Goal: Task Accomplishment & Management: Use online tool/utility

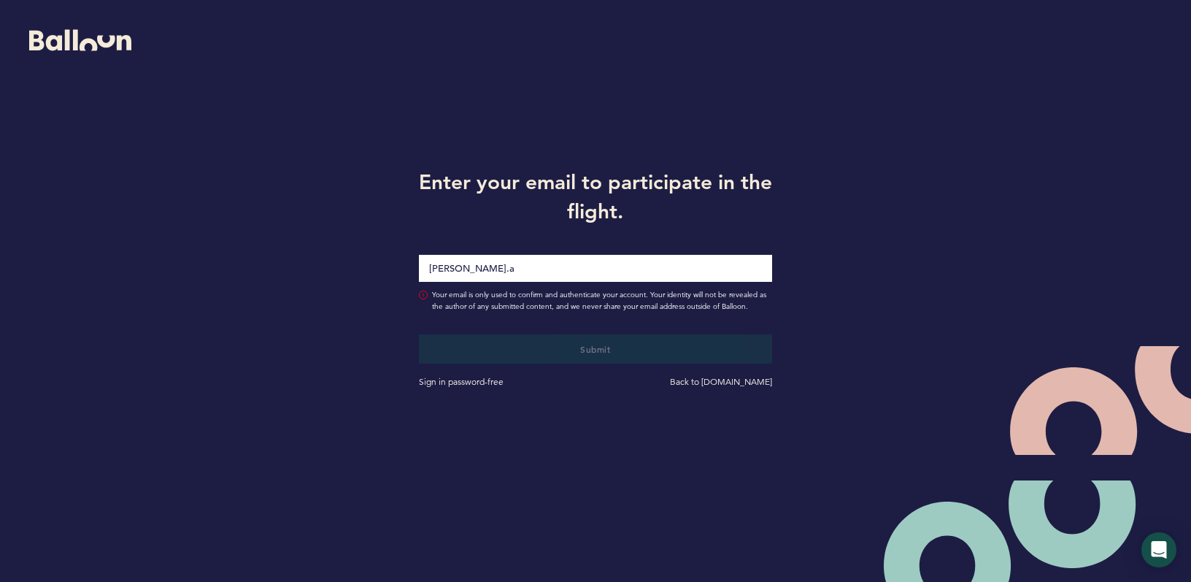
type input "[PERSON_NAME][EMAIL_ADDRESS][PERSON_NAME][DOMAIN_NAME]"
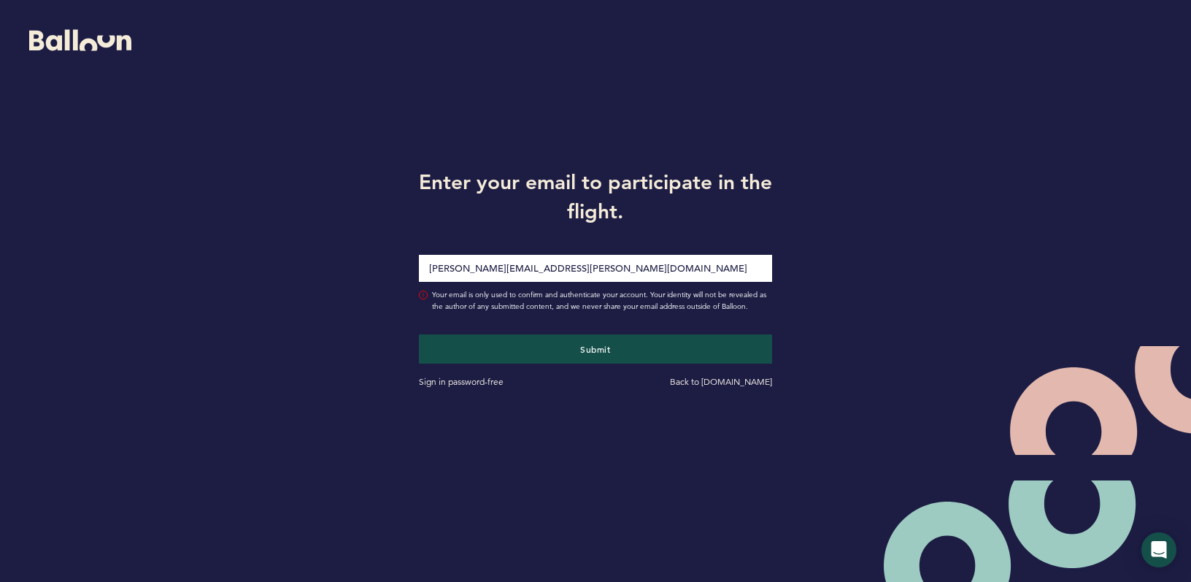
click at [864, 297] on div "Enter your email to participate in the flight. [PERSON_NAME][EMAIL_ADDRESS][PER…" at bounding box center [595, 276] width 1191 height 553
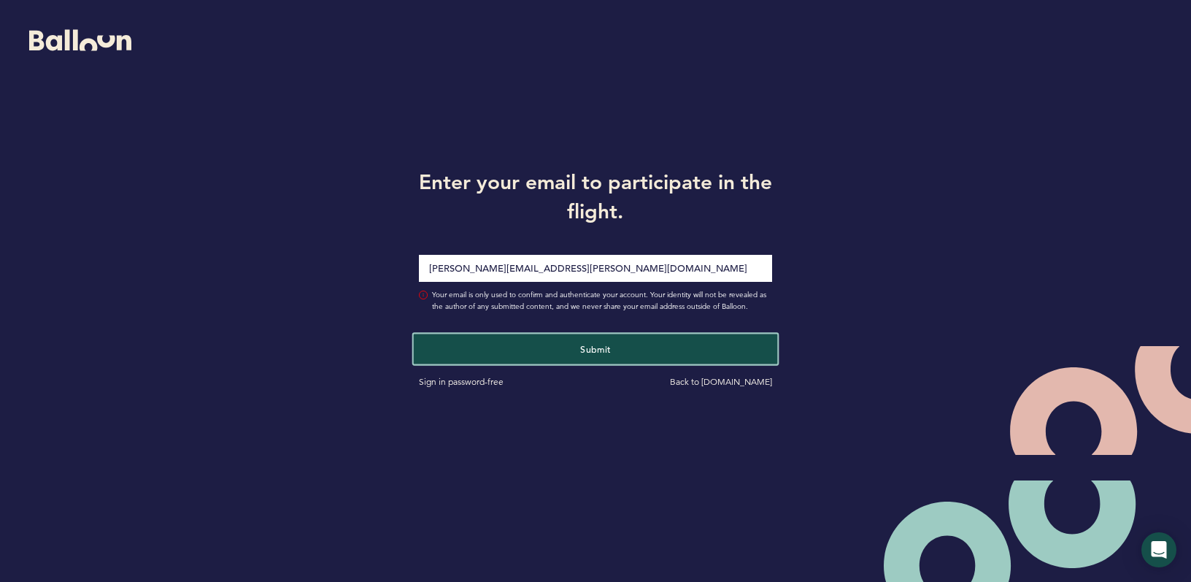
click at [680, 343] on button "Submit" at bounding box center [596, 349] width 364 height 30
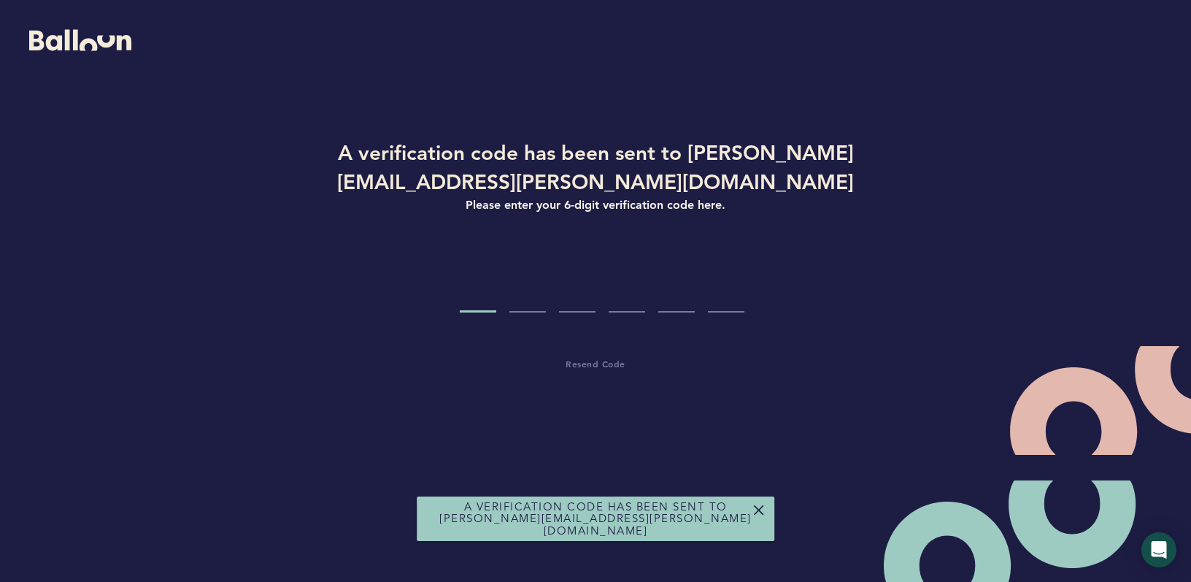
click at [480, 307] on input "Code digit 1" at bounding box center [478, 285] width 37 height 55
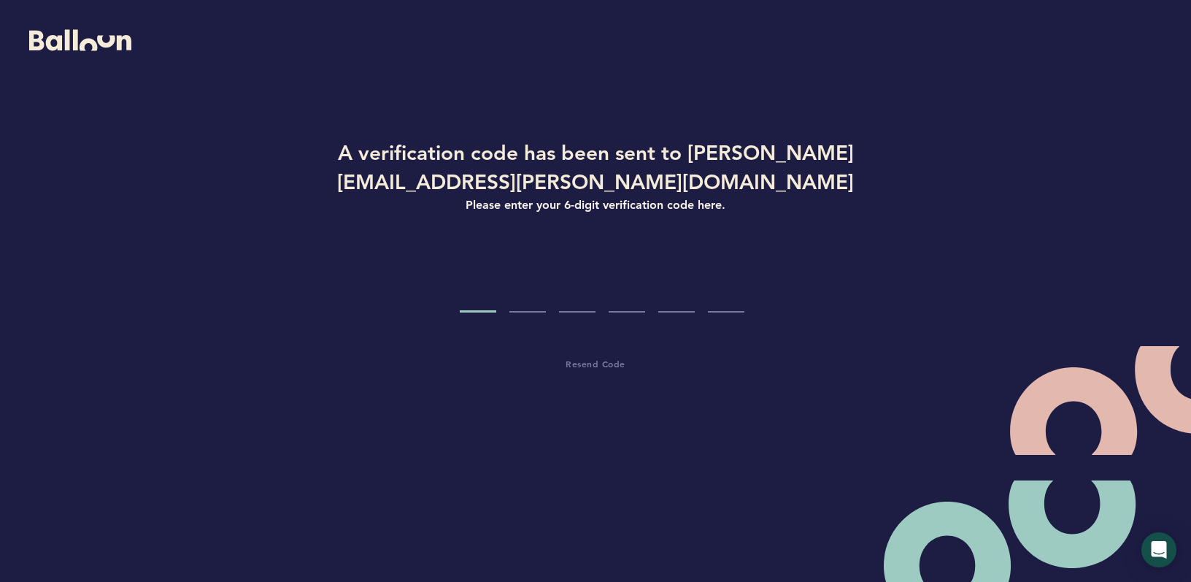
type input "2"
type input "6"
type input "3"
type input "0"
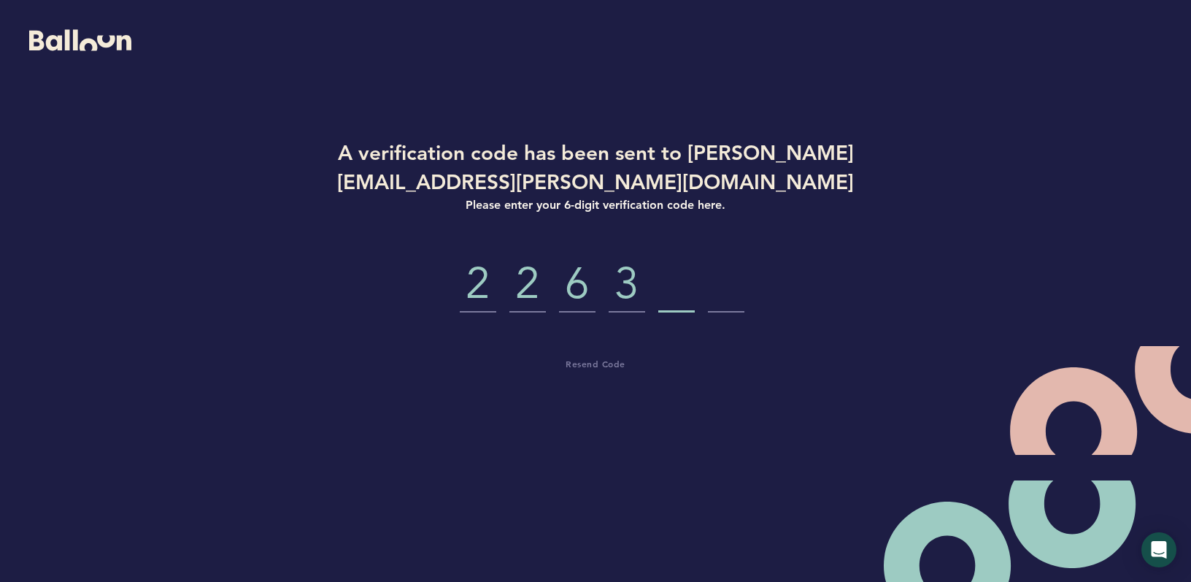
type input "2"
type input "0"
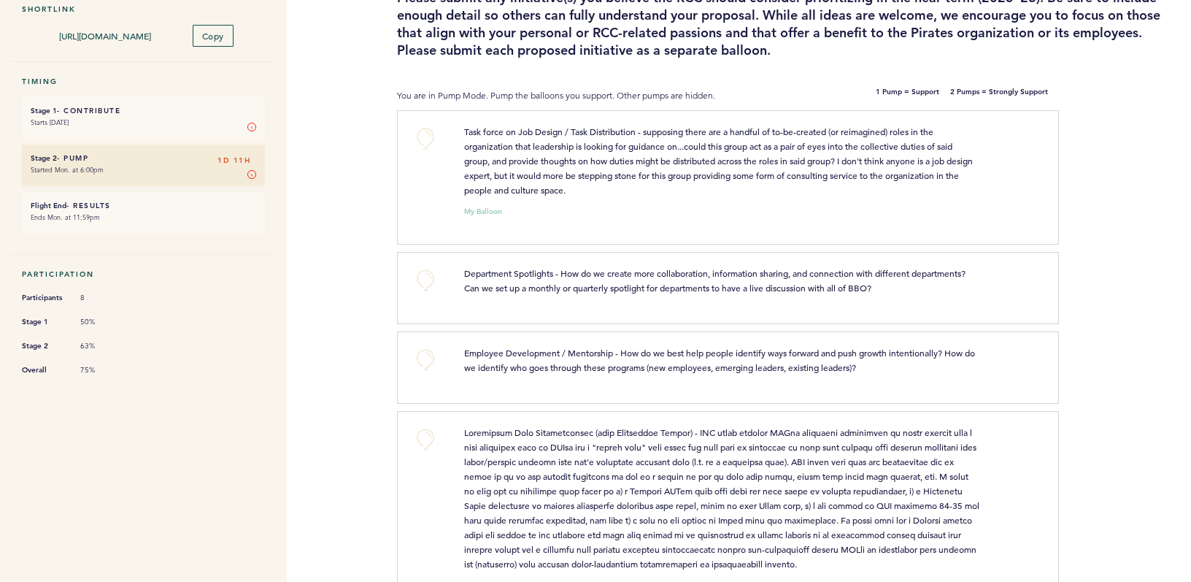
scroll to position [109, 0]
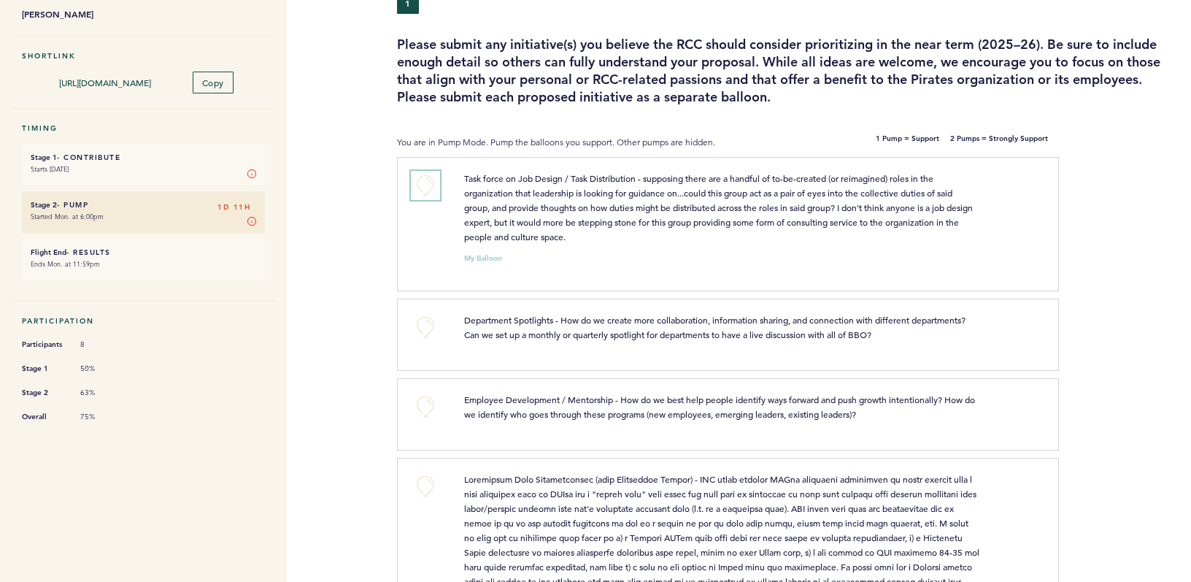
click at [433, 183] on button "+0" at bounding box center [425, 185] width 29 height 29
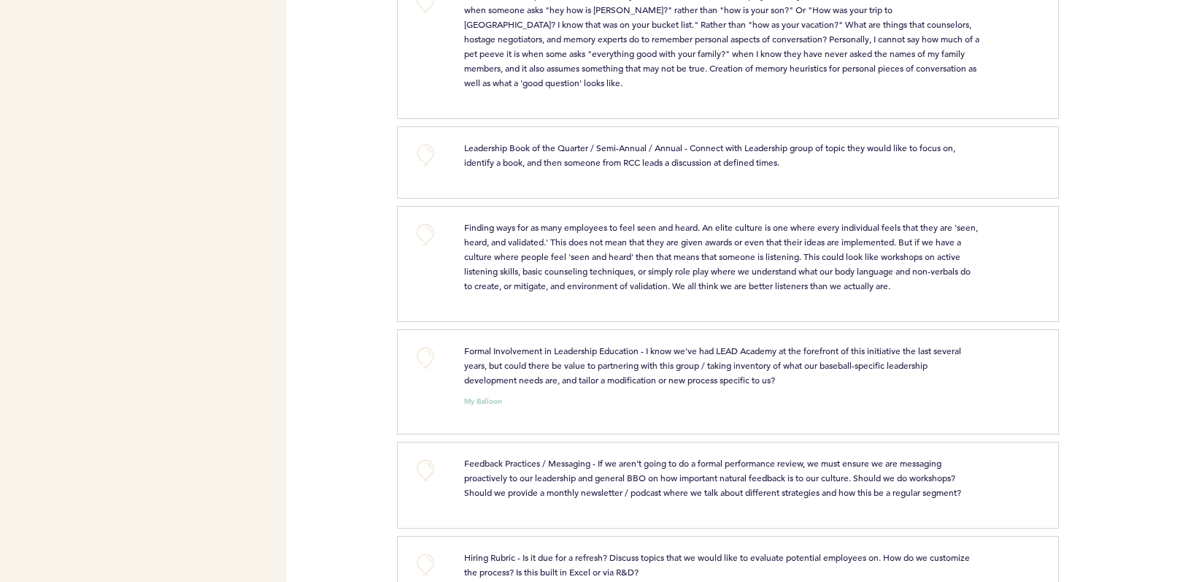
scroll to position [1218, 0]
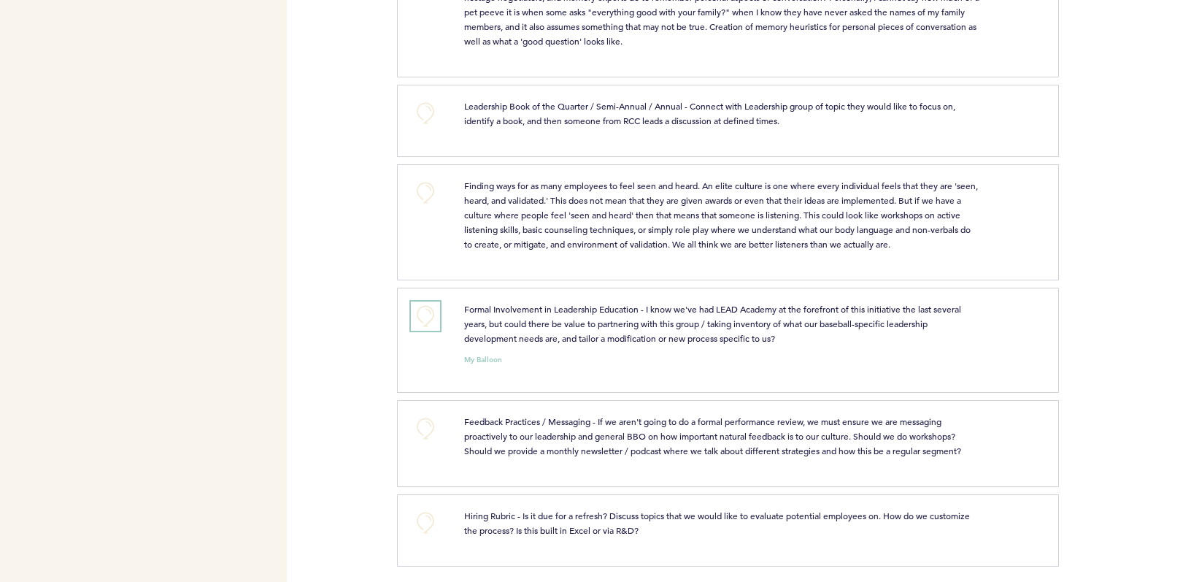
click at [423, 303] on button "+0" at bounding box center [425, 316] width 29 height 29
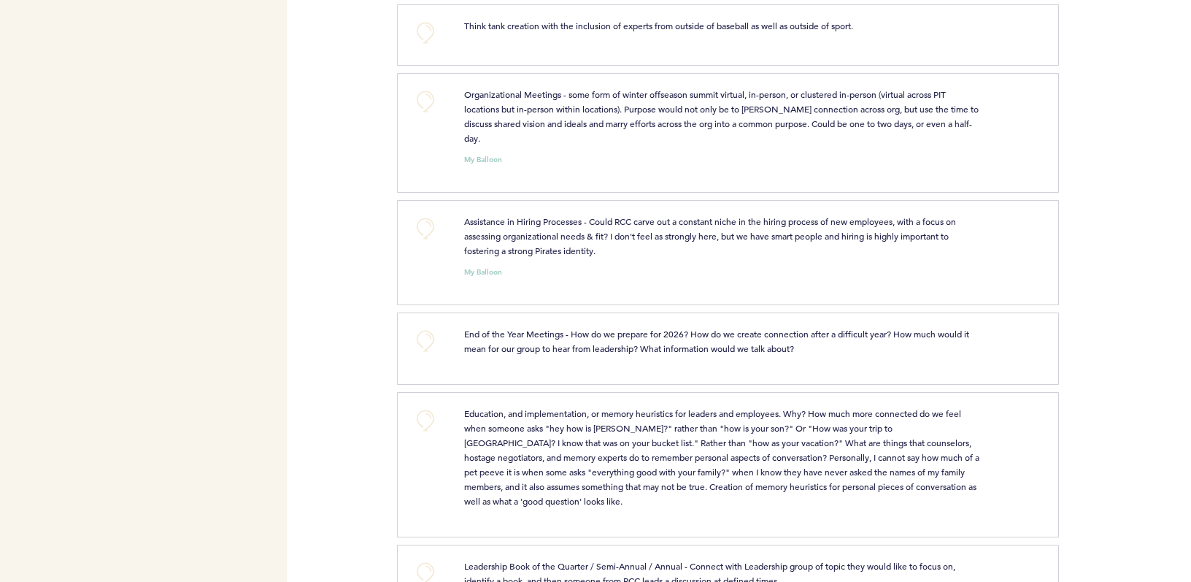
scroll to position [751, 0]
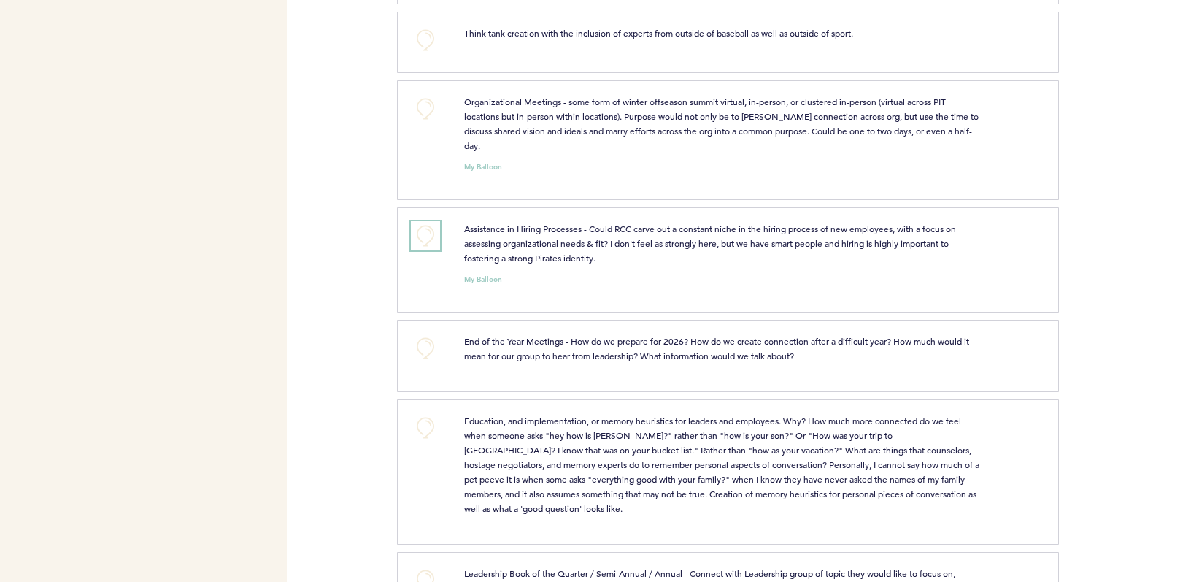
click at [424, 232] on button "+0" at bounding box center [425, 235] width 29 height 29
click at [426, 123] on button "+0" at bounding box center [425, 108] width 29 height 29
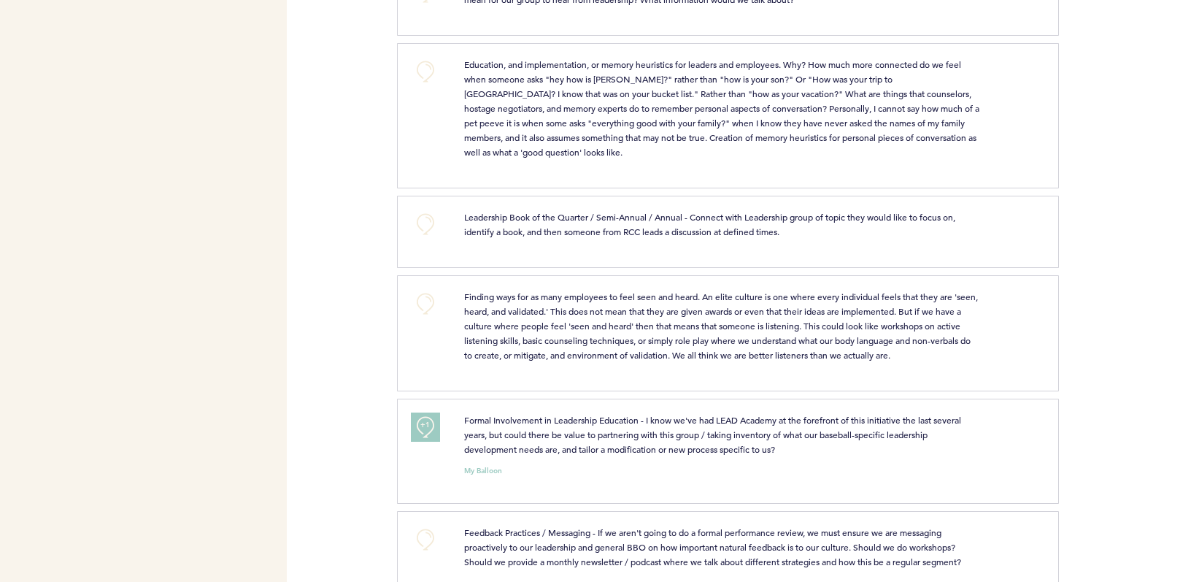
scroll to position [1218, 0]
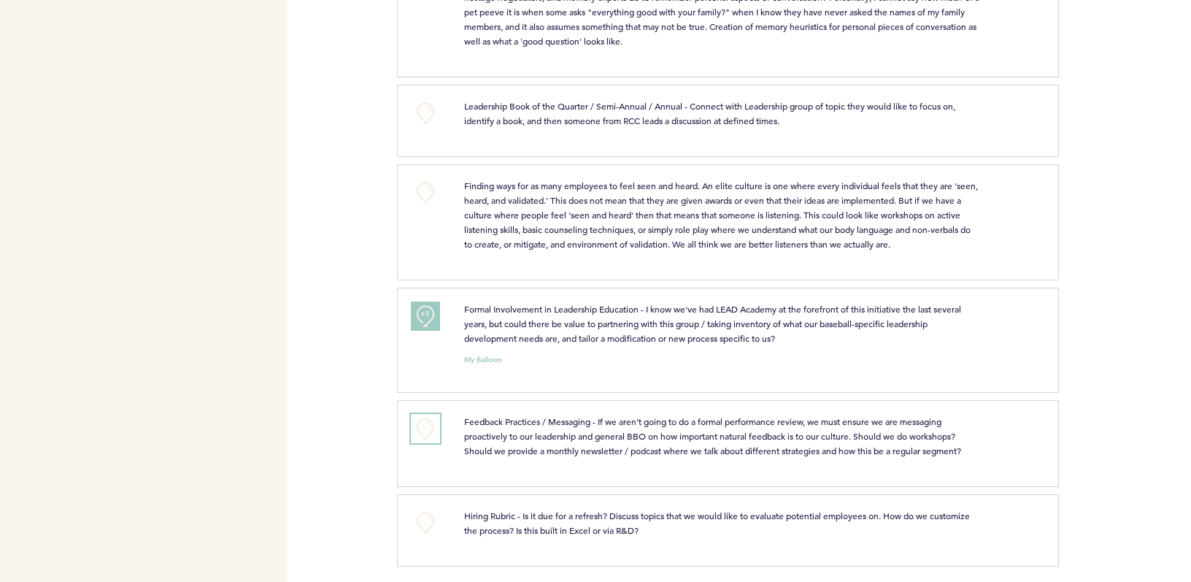
click at [426, 423] on button "+0" at bounding box center [425, 428] width 29 height 29
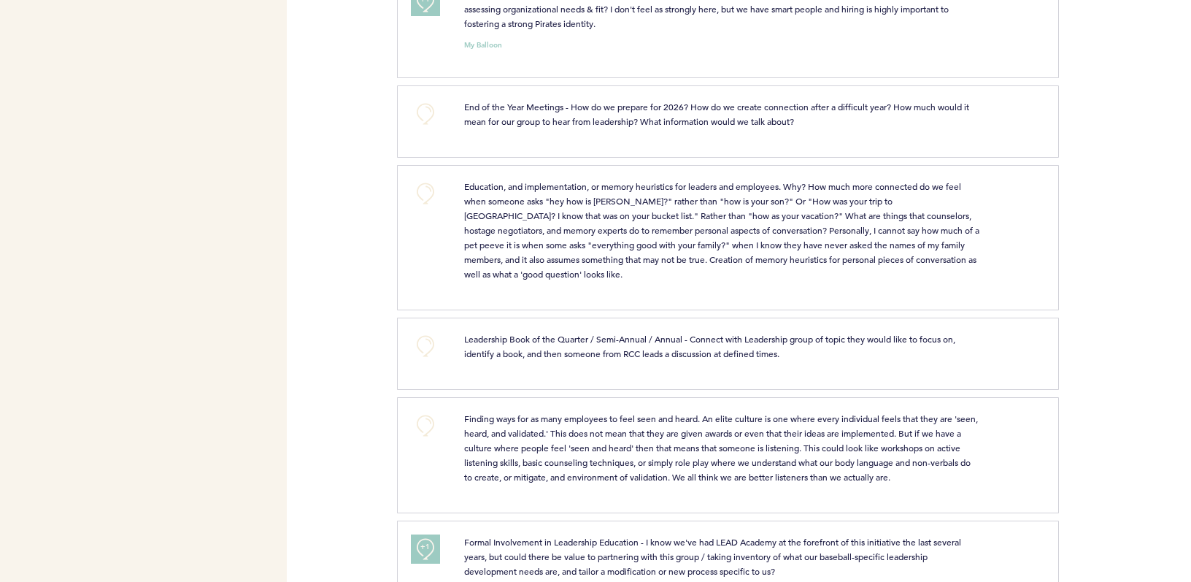
scroll to position [985, 0]
click at [421, 188] on button "+0" at bounding box center [425, 194] width 29 height 29
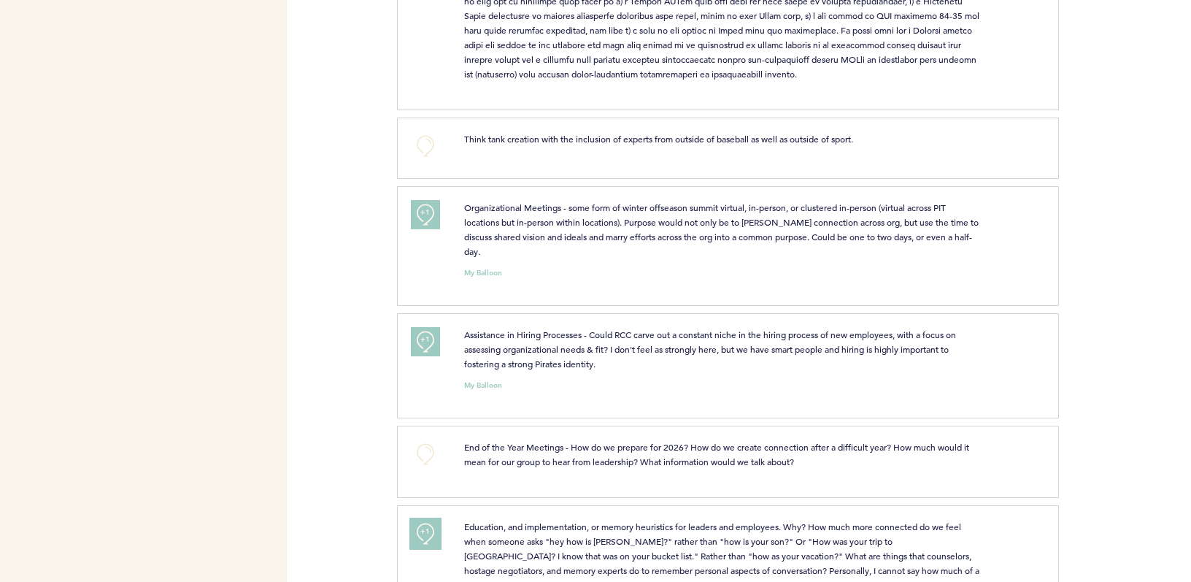
scroll to position [634, 0]
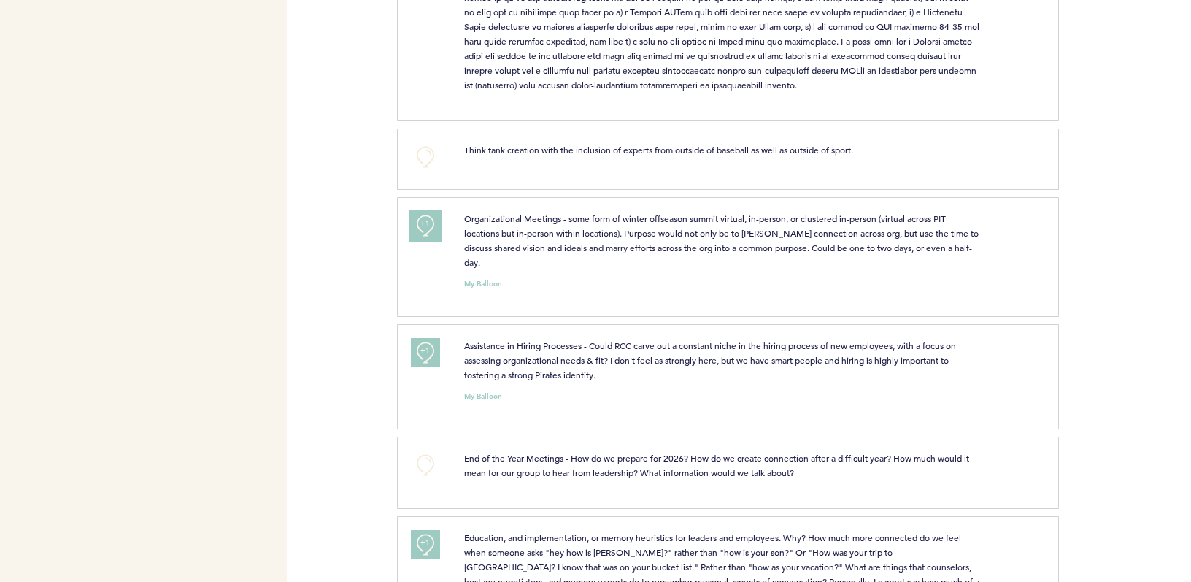
click at [426, 231] on span "+1" at bounding box center [426, 223] width 10 height 15
click at [437, 224] on button "+2" at bounding box center [425, 225] width 29 height 29
click at [421, 472] on button "+0" at bounding box center [425, 464] width 29 height 29
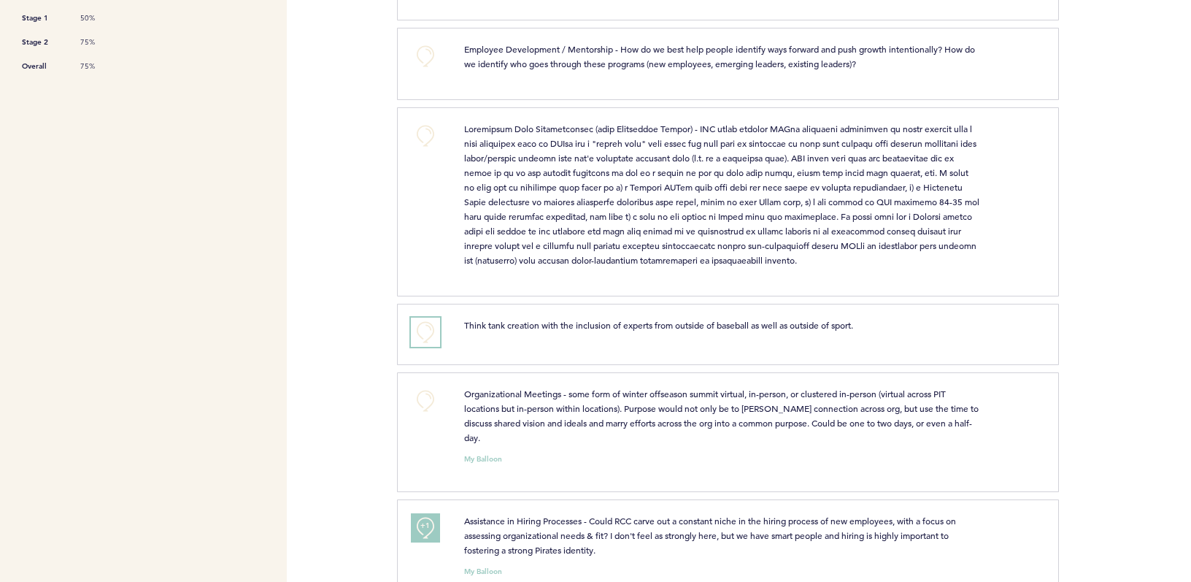
click at [425, 345] on button "+0" at bounding box center [425, 332] width 29 height 29
click at [0, 0] on span "+0" at bounding box center [0, 0] width 0 height 0
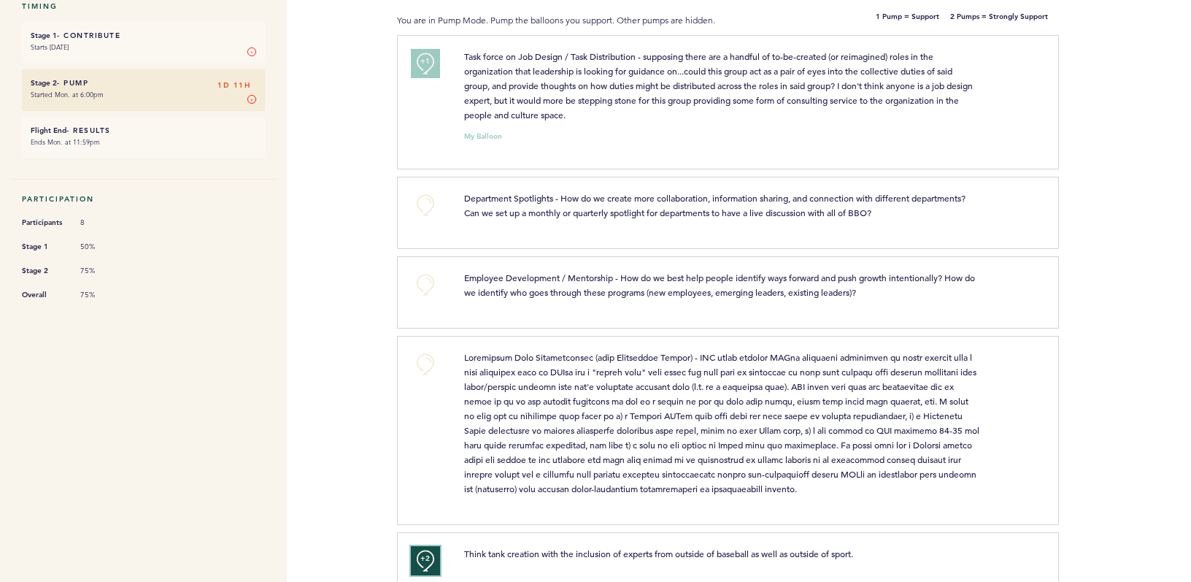
scroll to position [226, 0]
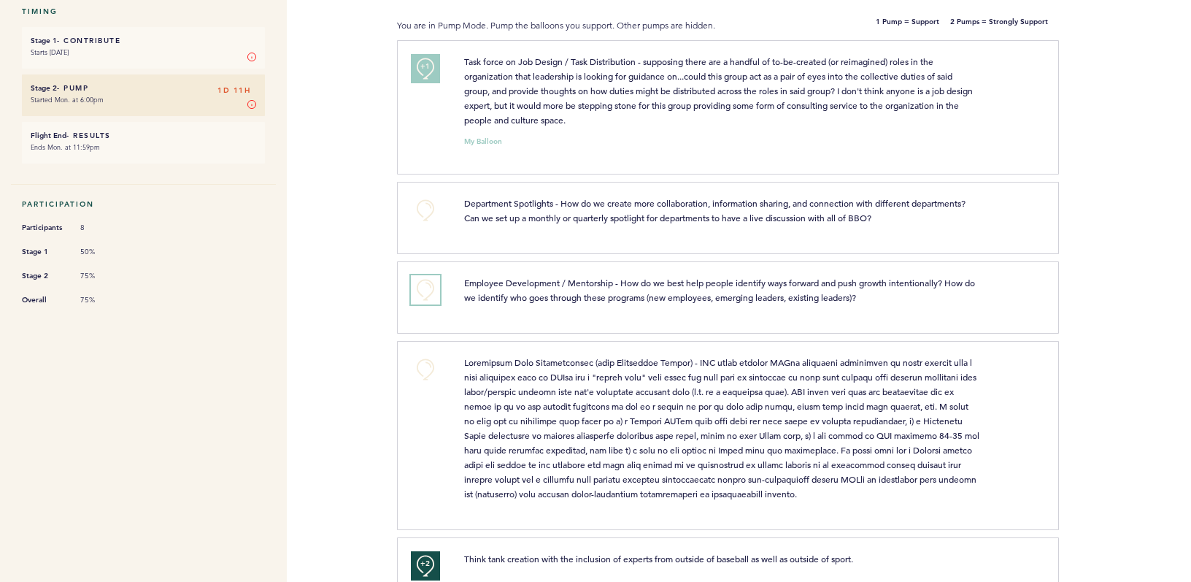
click at [426, 280] on button "+0" at bounding box center [425, 289] width 29 height 29
click at [437, 295] on button "+1" at bounding box center [425, 289] width 29 height 29
click at [418, 364] on button "+0" at bounding box center [425, 369] width 29 height 29
click at [417, 356] on button "+1" at bounding box center [425, 369] width 29 height 29
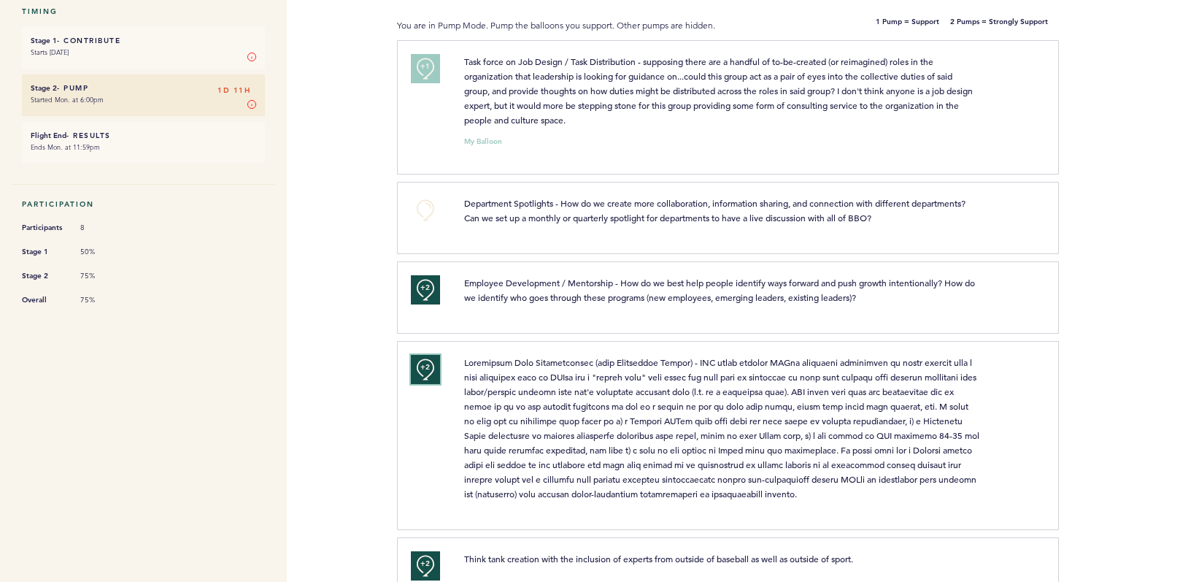
click at [425, 380] on button "+2" at bounding box center [425, 369] width 29 height 29
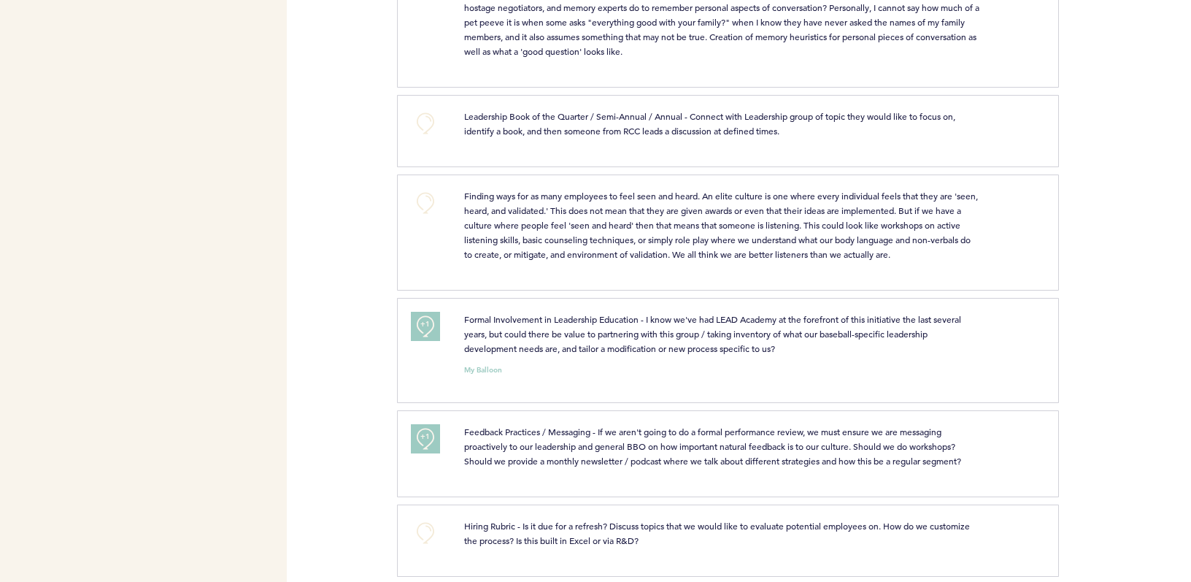
scroll to position [1218, 0]
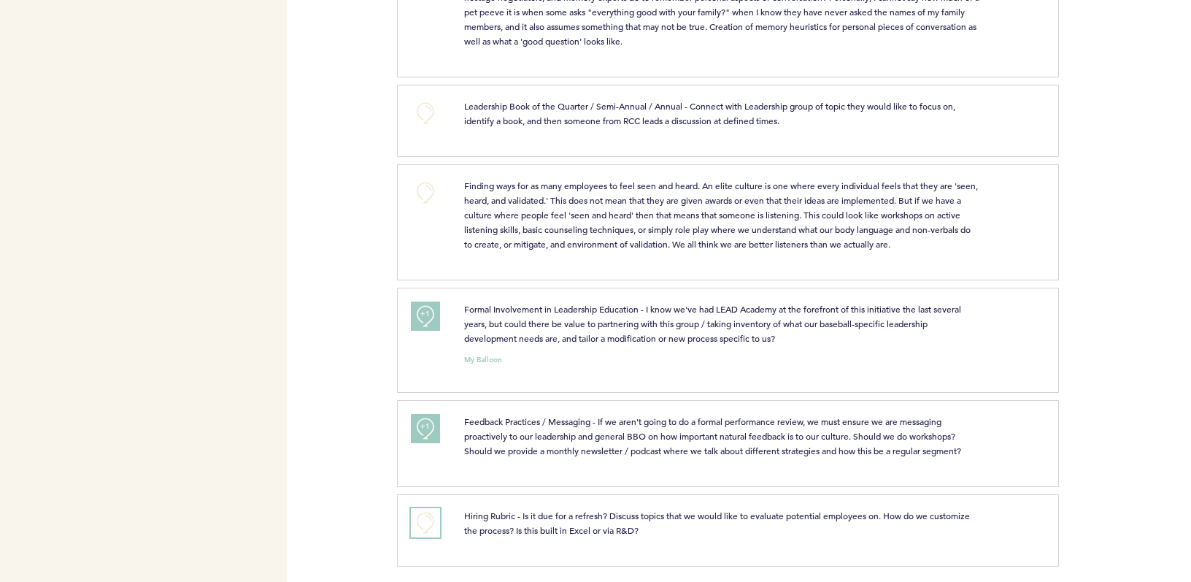
click at [429, 518] on button "+0" at bounding box center [425, 522] width 29 height 29
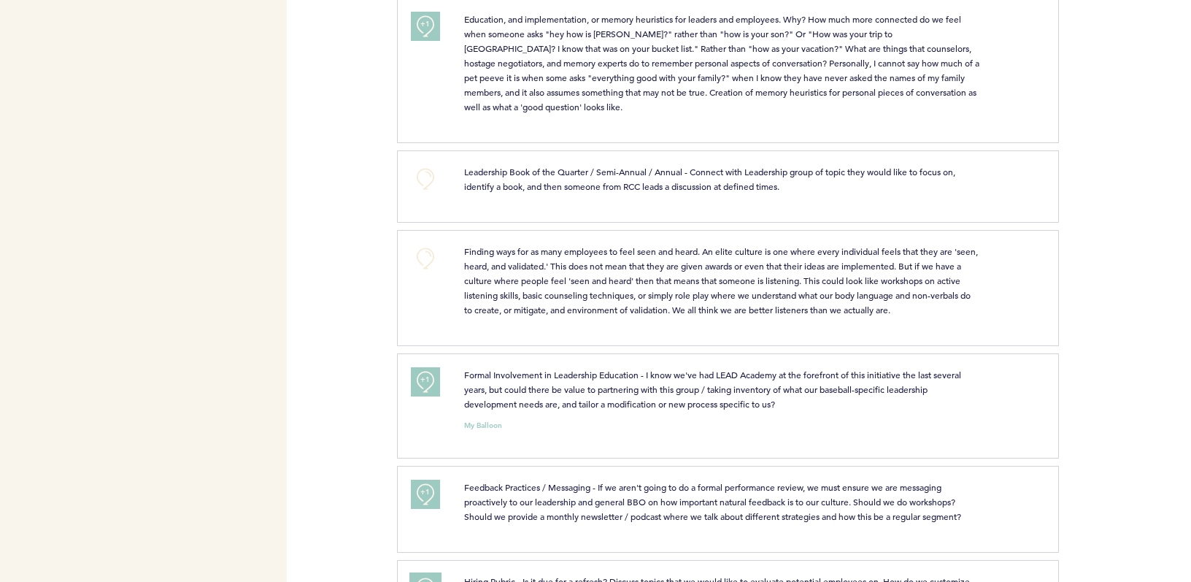
scroll to position [1102, 0]
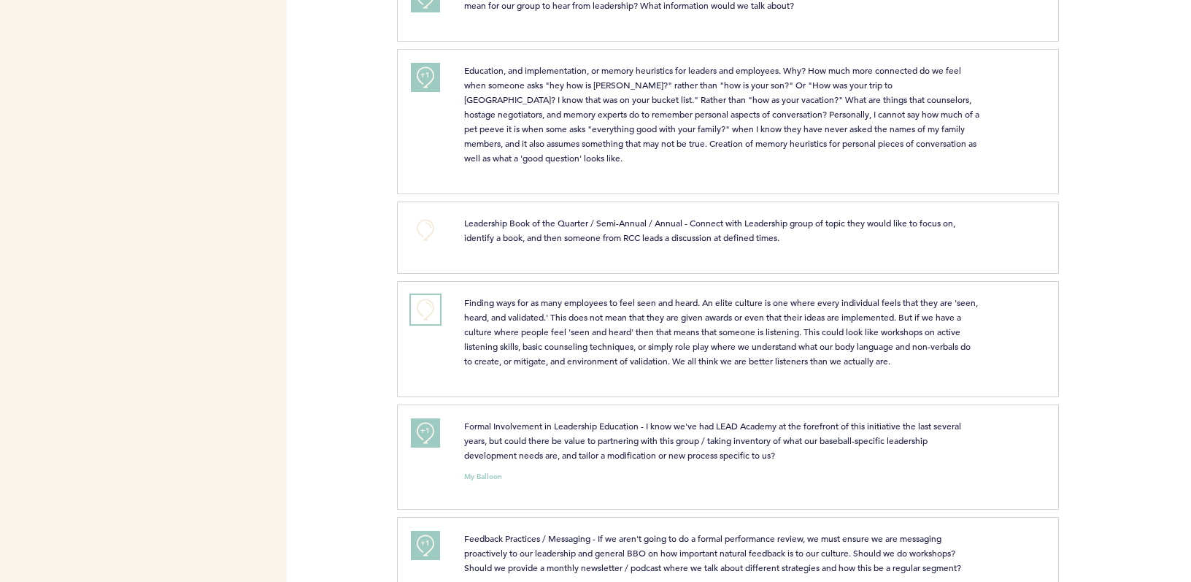
click at [426, 299] on button "+0" at bounding box center [425, 309] width 29 height 29
click at [426, 300] on span "+1" at bounding box center [426, 307] width 10 height 15
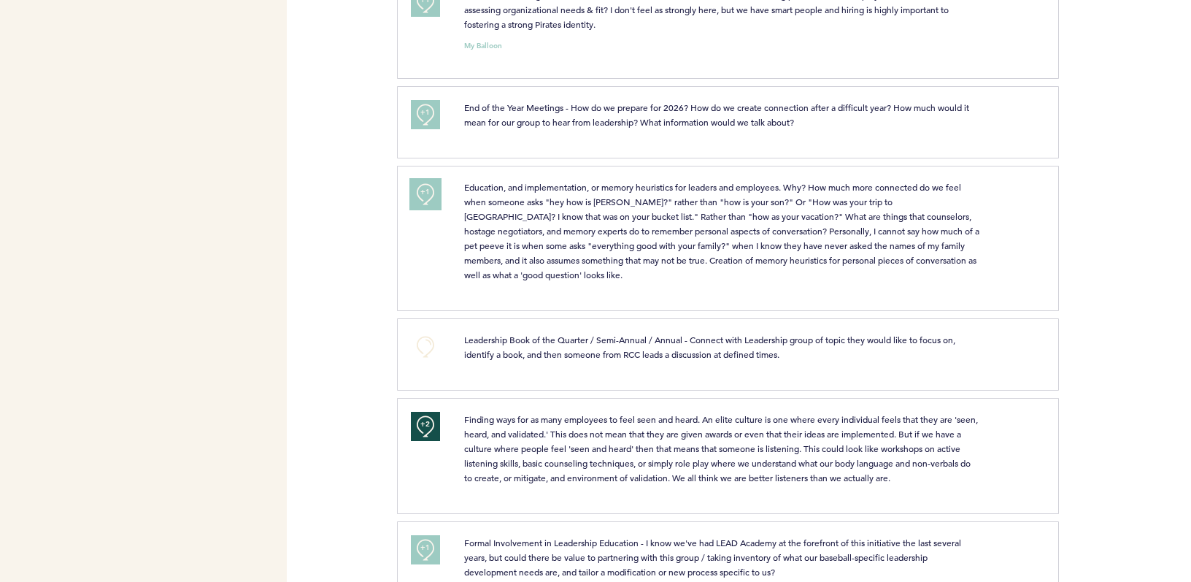
click at [426, 192] on span "+1" at bounding box center [426, 192] width 10 height 15
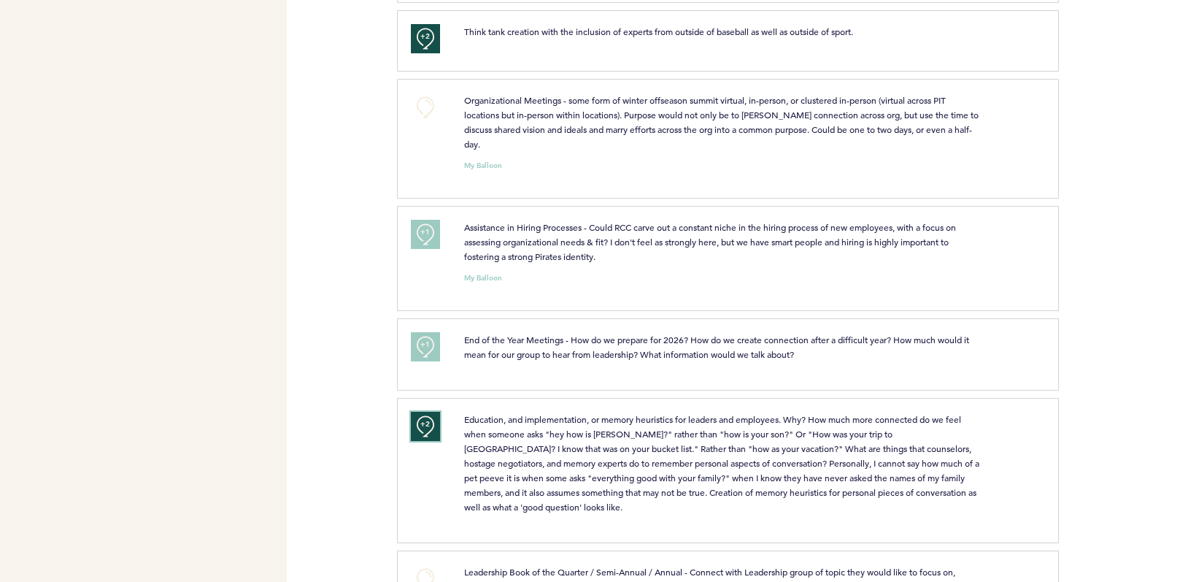
scroll to position [751, 0]
click at [424, 238] on button "+1" at bounding box center [425, 235] width 29 height 29
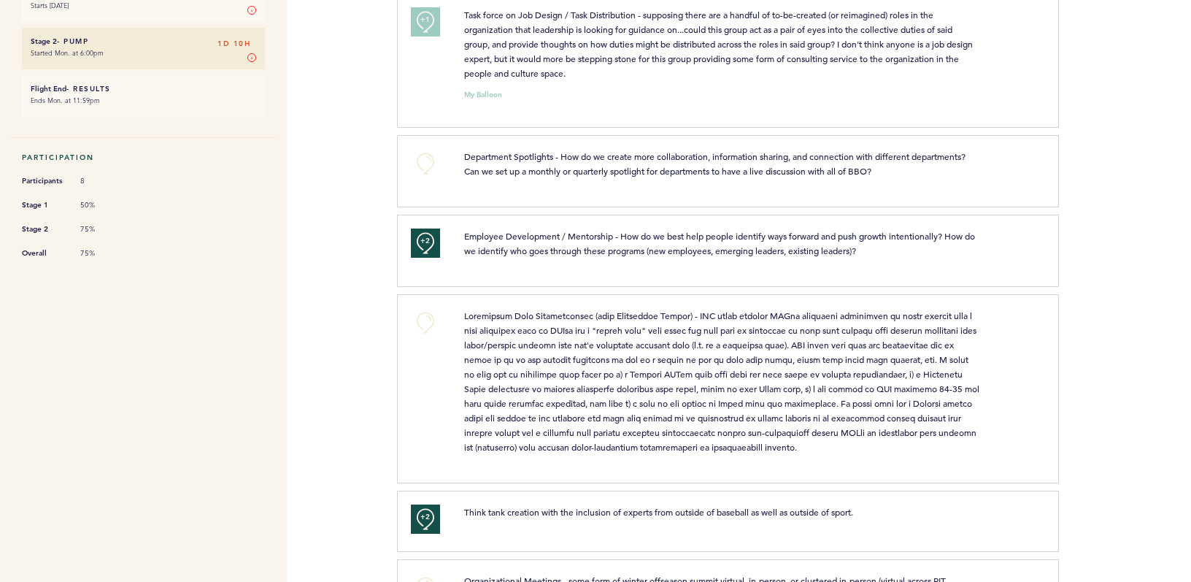
scroll to position [167, 0]
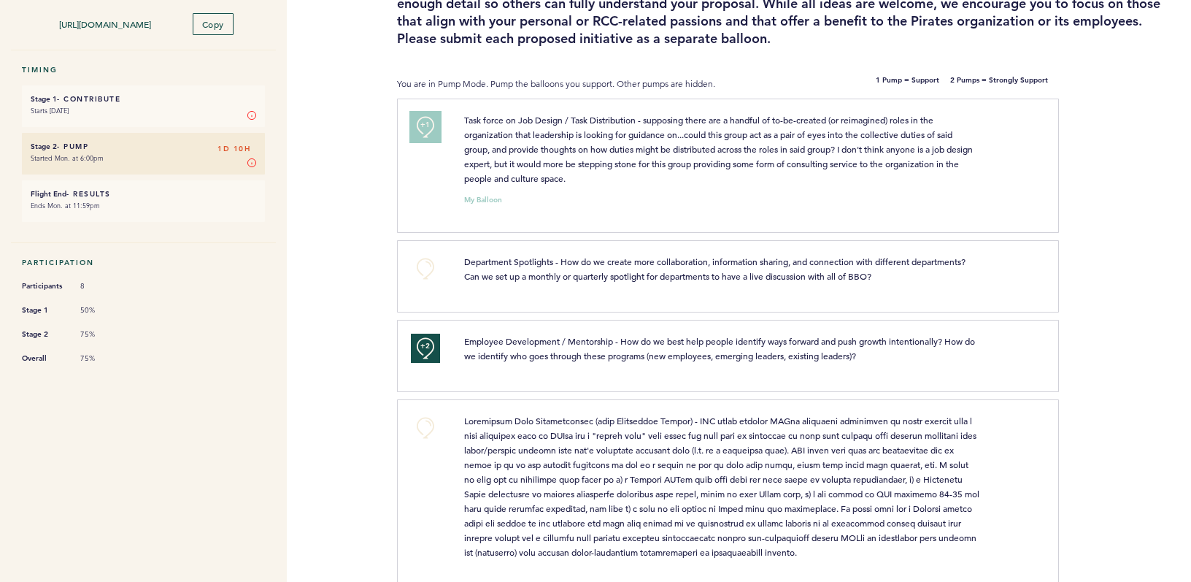
click at [421, 118] on span "+1" at bounding box center [426, 125] width 10 height 15
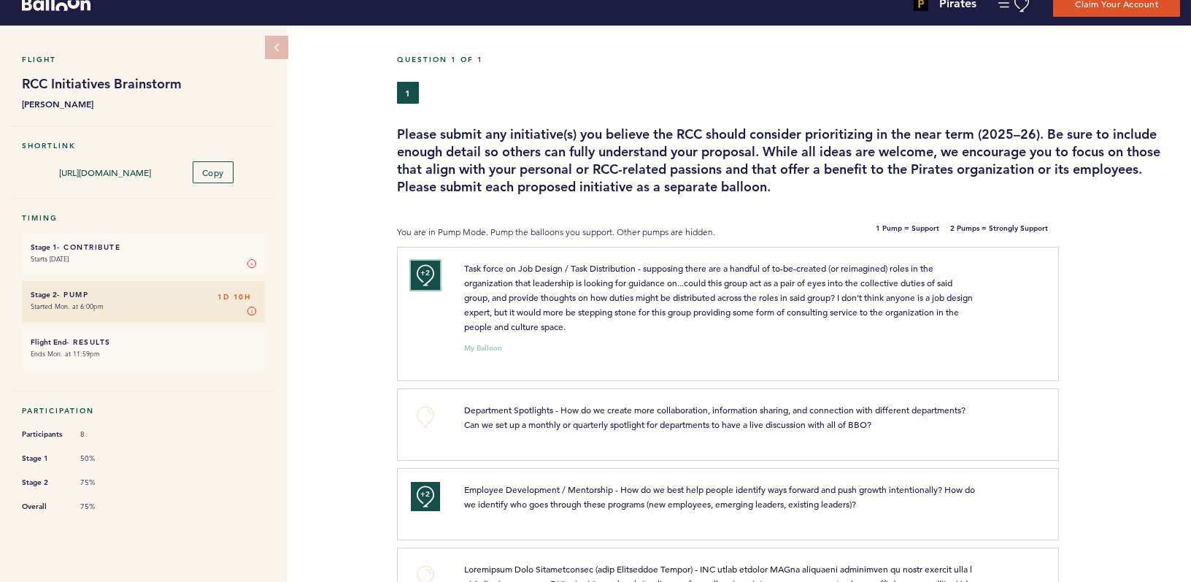
scroll to position [0, 0]
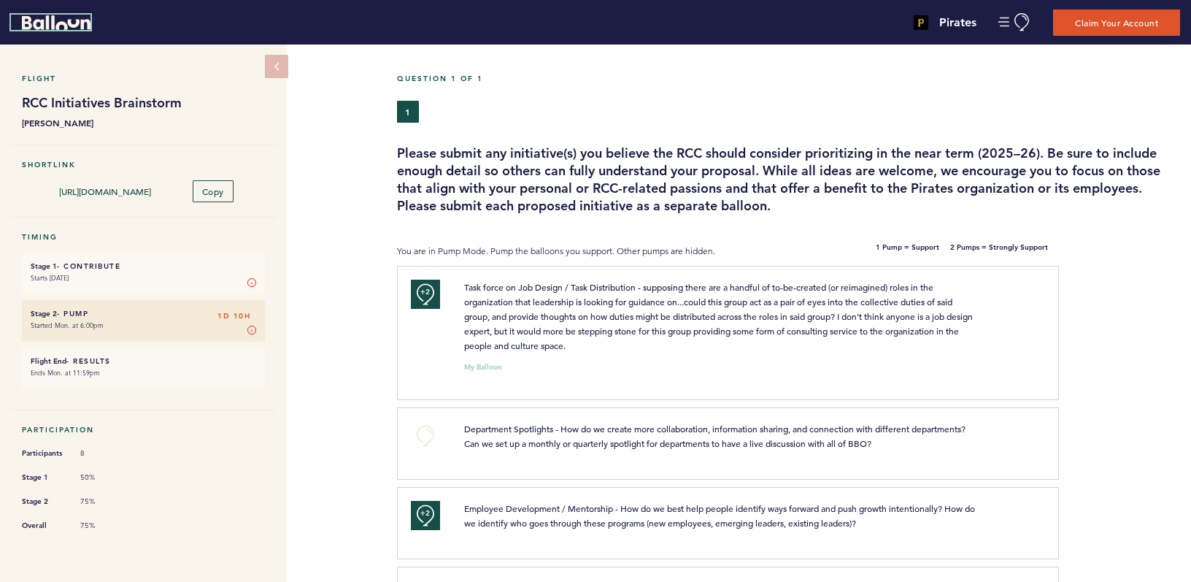
click at [36, 17] on icon "Balloon" at bounding box center [56, 22] width 69 height 15
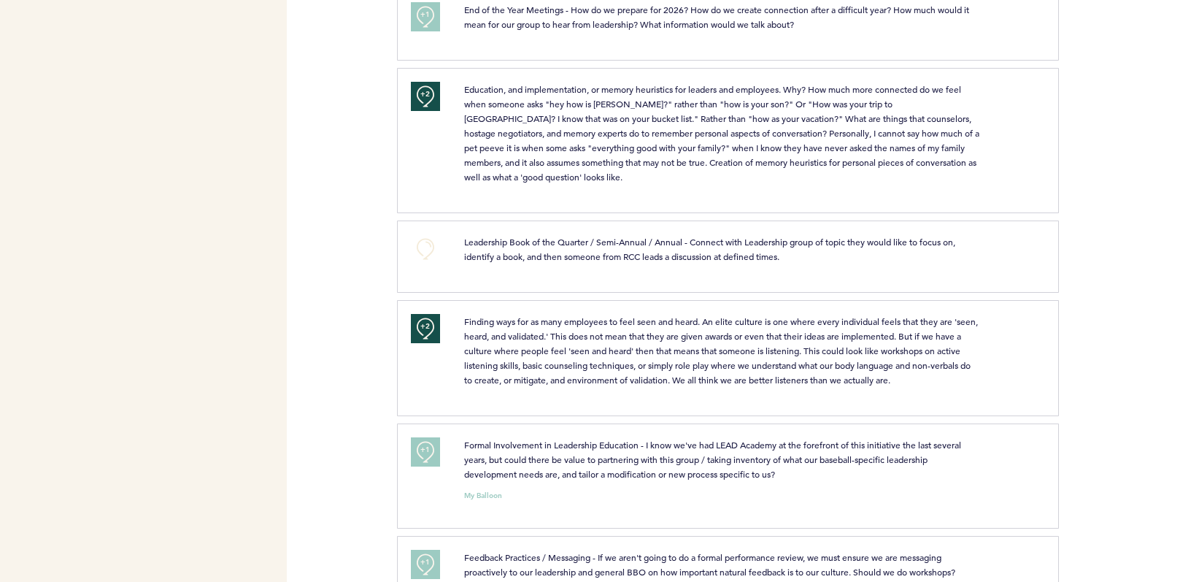
scroll to position [1218, 0]
